Goal: Navigation & Orientation: Go to known website

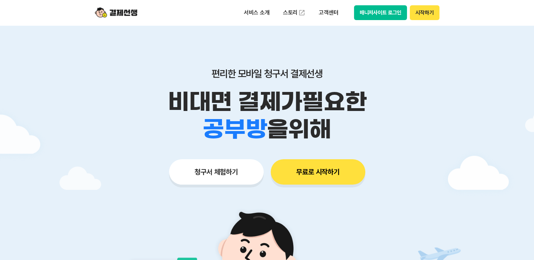
click at [381, 11] on button "매니저사이트 로그인" at bounding box center [380, 12] width 53 height 15
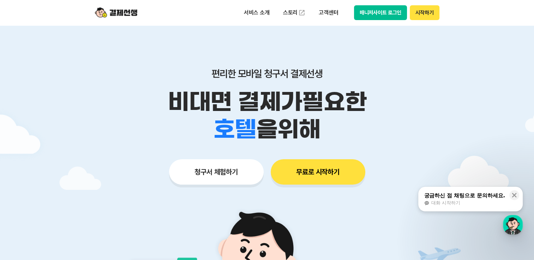
click at [388, 15] on button "매니저사이트 로그인" at bounding box center [380, 12] width 53 height 15
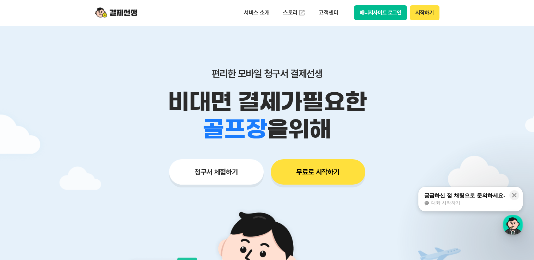
click at [309, 174] on button "무료로 시작하기" at bounding box center [318, 172] width 95 height 25
click at [415, 11] on button "시작하기" at bounding box center [424, 12] width 29 height 15
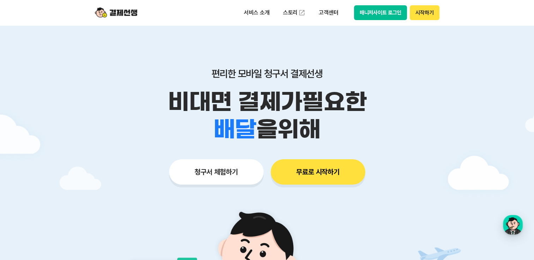
scroll to position [141, 0]
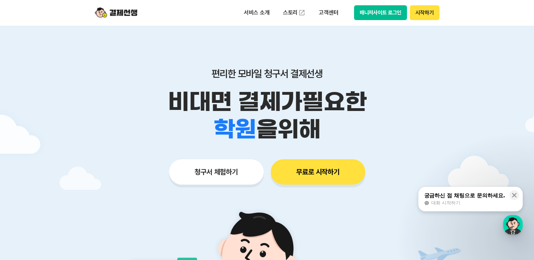
click at [382, 13] on button "매니저사이트 로그인" at bounding box center [380, 12] width 53 height 15
